Goal: Find specific page/section: Find specific page/section

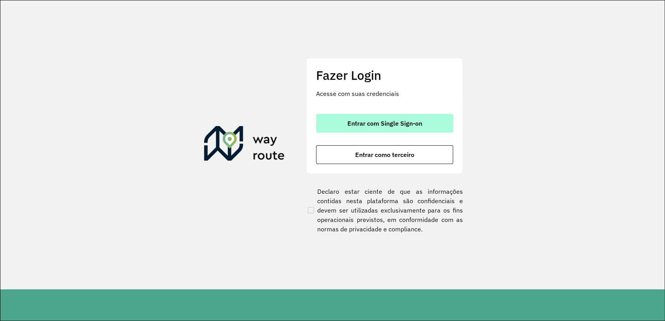
click at [411, 122] on span "Entrar com Single Sign-on" at bounding box center [384, 123] width 75 height 6
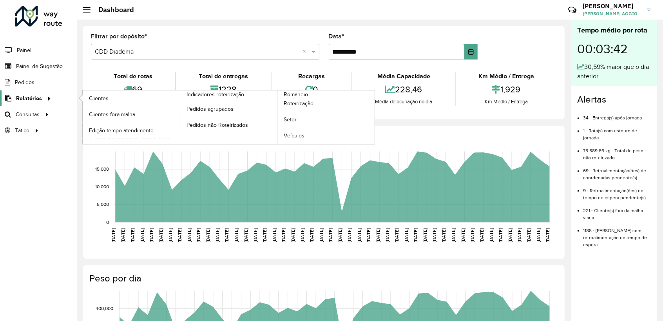
click at [42, 99] on div at bounding box center [48, 98] width 12 height 8
click at [132, 98] on link "Clientes" at bounding box center [131, 98] width 97 height 16
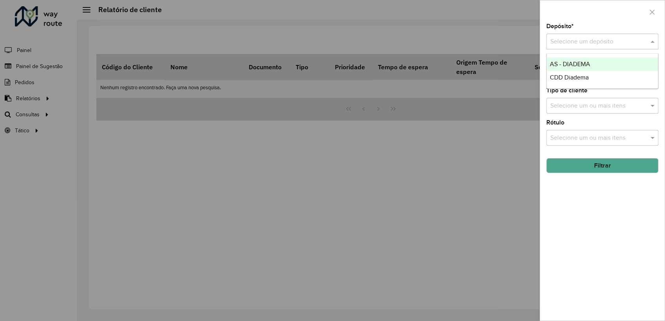
click at [576, 35] on div "Selecione um depósito" at bounding box center [602, 42] width 112 height 16
click at [492, 16] on div at bounding box center [332, 160] width 665 height 321
